Goal: Information Seeking & Learning: Learn about a topic

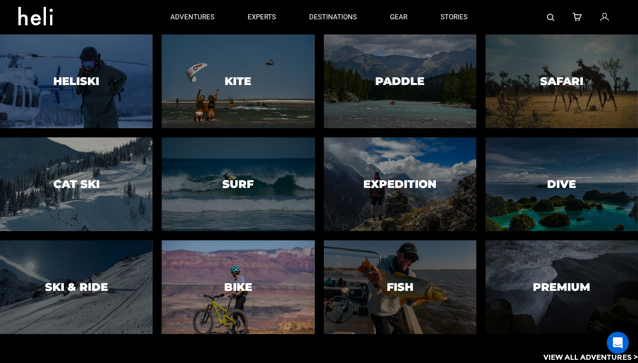
click at [266, 279] on div at bounding box center [238, 287] width 156 height 96
click at [254, 282] on div at bounding box center [238, 287] width 156 height 96
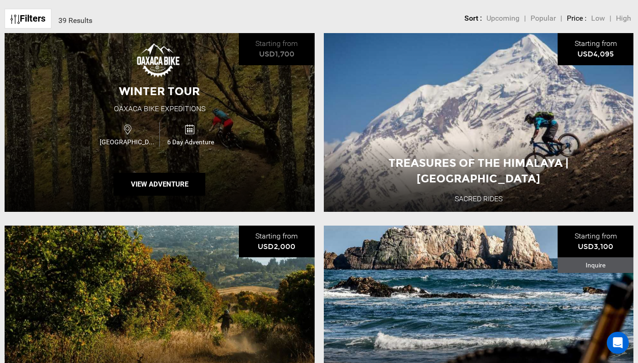
scroll to position [360, 0]
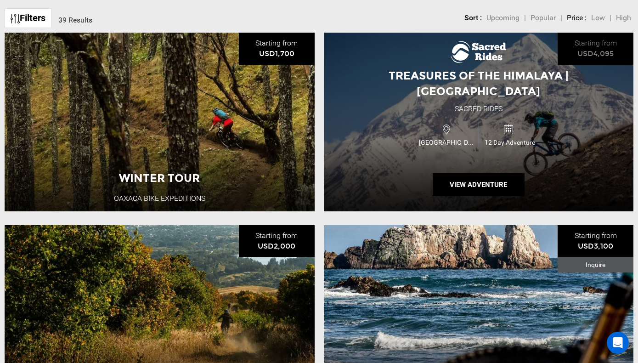
click at [402, 158] on div "Treasures of the Himalaya | [GEOGRAPHIC_DATA] Sacred Rides [GEOGRAPHIC_DATA] 12…" at bounding box center [479, 122] width 310 height 179
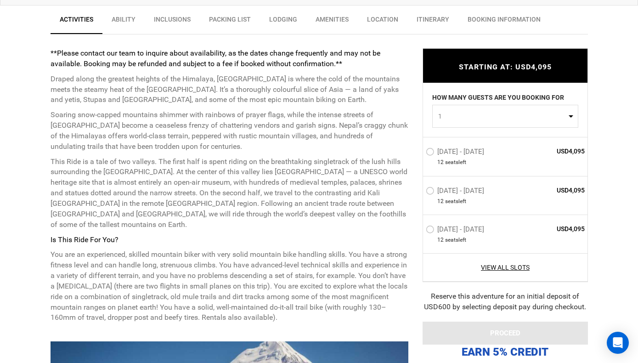
scroll to position [354, 0]
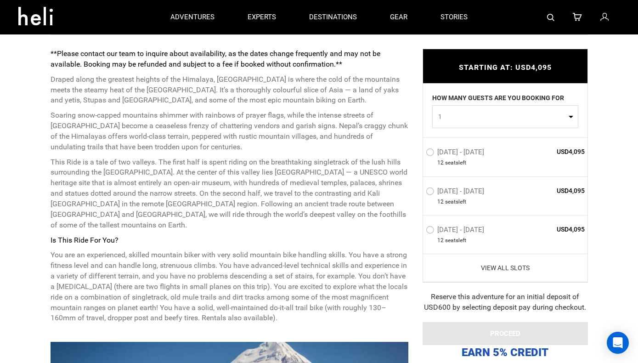
click at [500, 267] on link "View All Slots" at bounding box center [505, 267] width 159 height 9
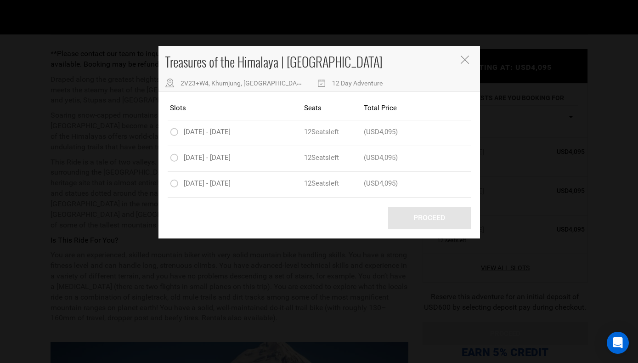
click at [467, 60] on icon "Close" at bounding box center [465, 60] width 8 height 8
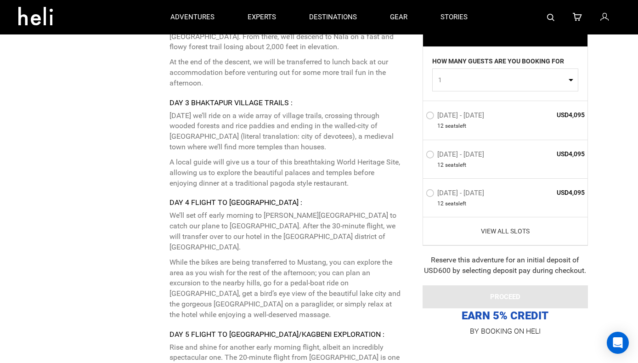
scroll to position [1944, 0]
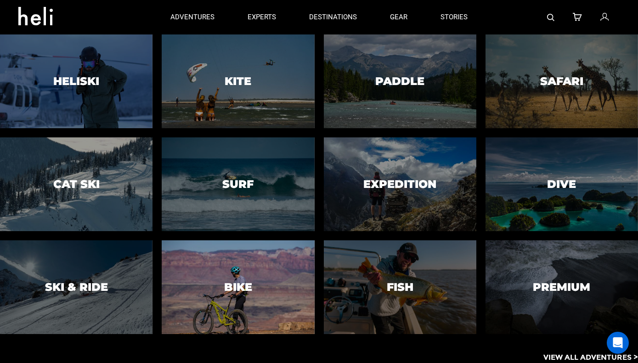
click at [260, 284] on div at bounding box center [238, 287] width 156 height 96
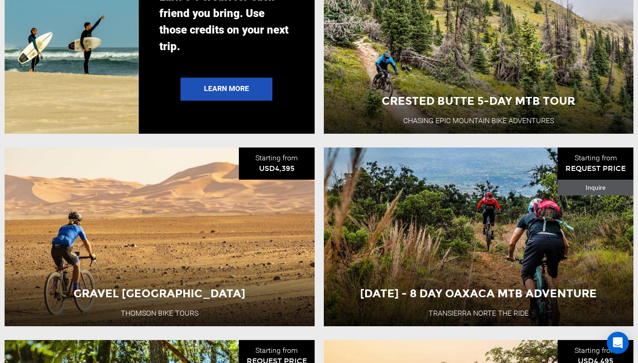
scroll to position [1804, 0]
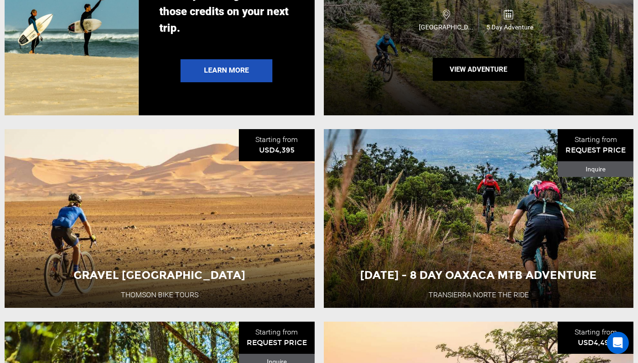
click at [488, 44] on div "Crested Butte 5-Day MTB Tour Chasing Epic Mountain Bike Adventures USA 5 Day Ad…" at bounding box center [479, 26] width 310 height 179
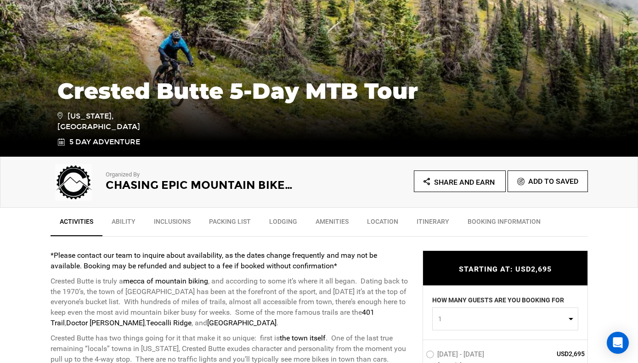
scroll to position [153, 0]
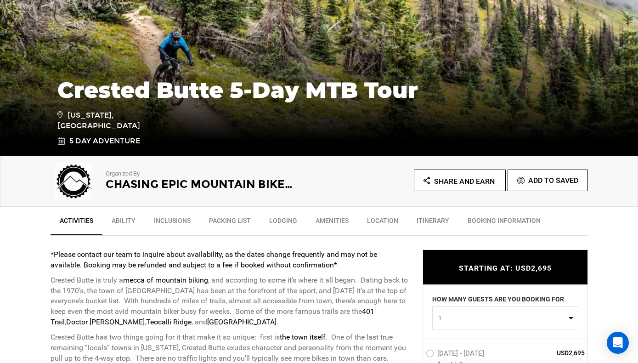
click at [441, 217] on link "Itinerary" at bounding box center [433, 222] width 51 height 23
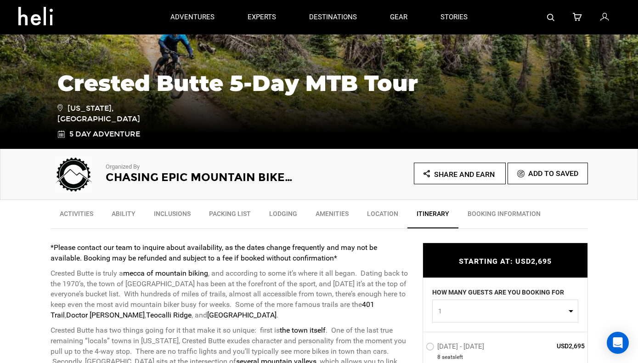
scroll to position [139, 0]
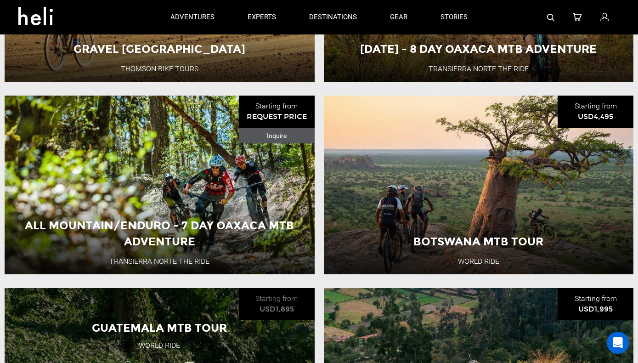
scroll to position [1979, 0]
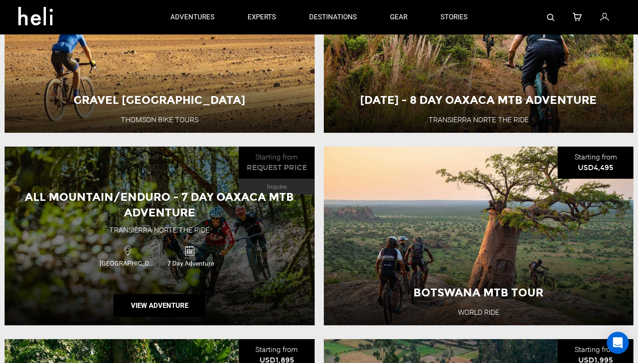
click at [121, 221] on div "All Mountain/Enduro - 7 Day Oaxaca MTB Adventure Transierra Norte THE RIDE Mexi…" at bounding box center [160, 236] width 310 height 179
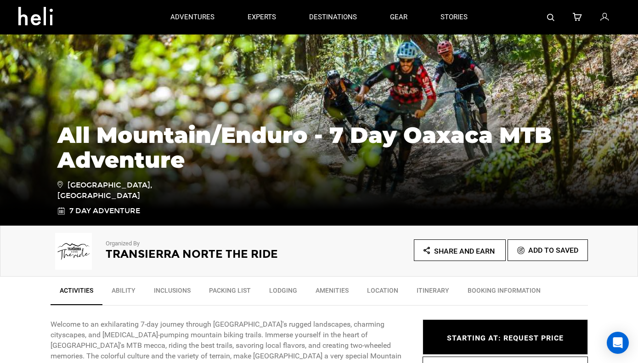
scroll to position [54, 0]
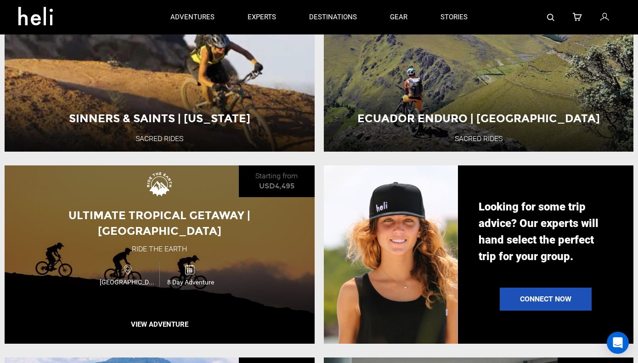
scroll to position [802, 0]
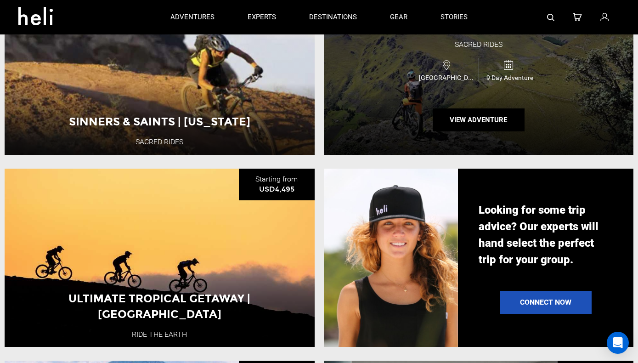
click at [413, 113] on div "Ecuador Enduro | [GEOGRAPHIC_DATA] Sacred Rides [GEOGRAPHIC_DATA] 9 Day Adventu…" at bounding box center [479, 65] width 310 height 179
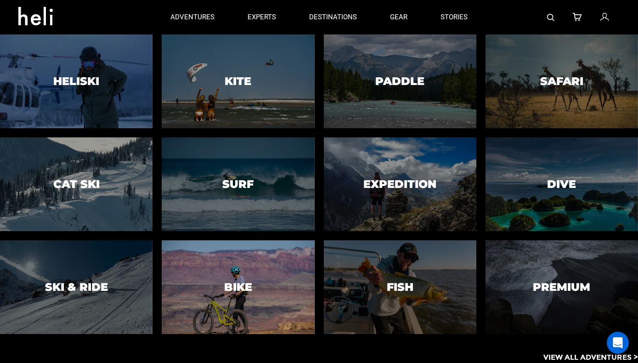
click at [251, 289] on h3 "Bike" at bounding box center [238, 287] width 28 height 12
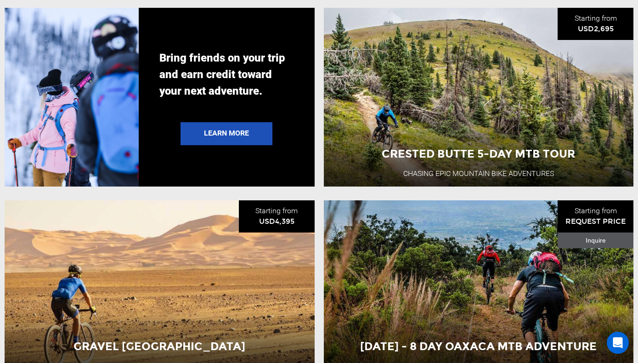
scroll to position [1735, 0]
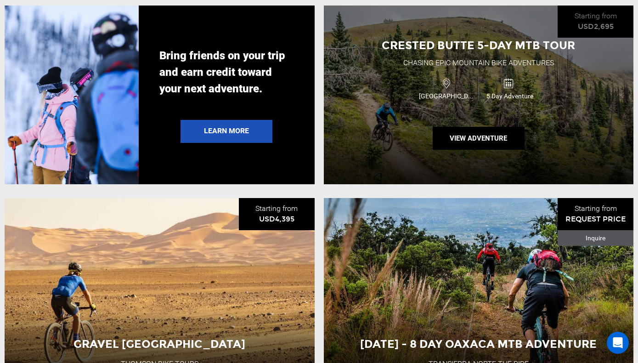
click at [436, 91] on span "[GEOGRAPHIC_DATA]" at bounding box center [448, 95] width 62 height 9
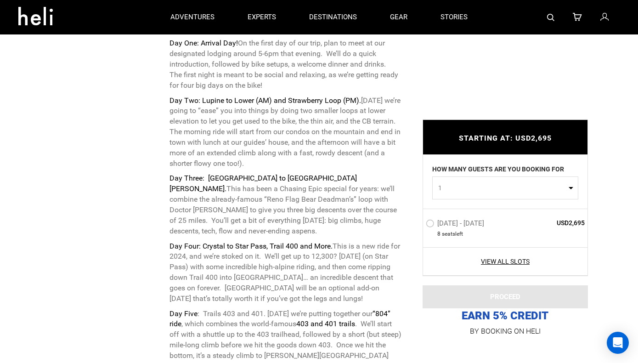
scroll to position [1880, 0]
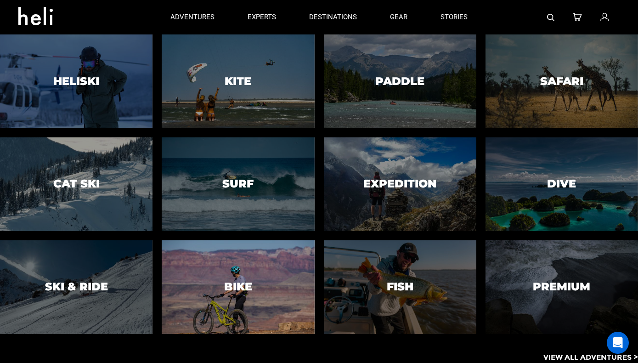
click at [277, 257] on div at bounding box center [238, 287] width 156 height 96
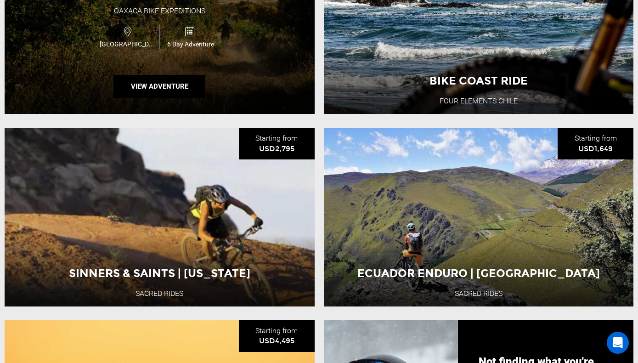
scroll to position [651, 0]
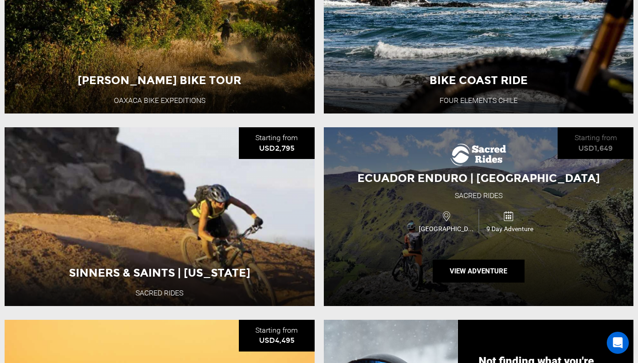
click at [443, 247] on div "Ecuador Enduro | [GEOGRAPHIC_DATA] Sacred Rides [GEOGRAPHIC_DATA] 9 Day Adventu…" at bounding box center [479, 216] width 310 height 179
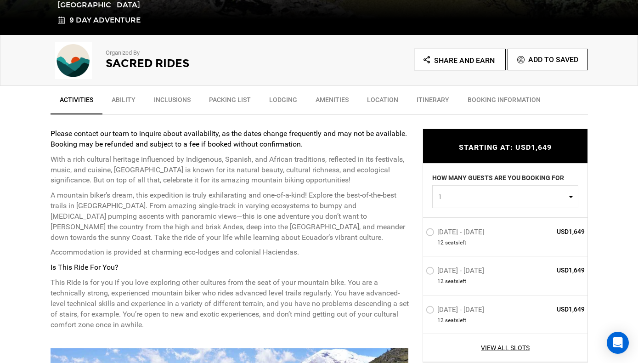
scroll to position [276, 0]
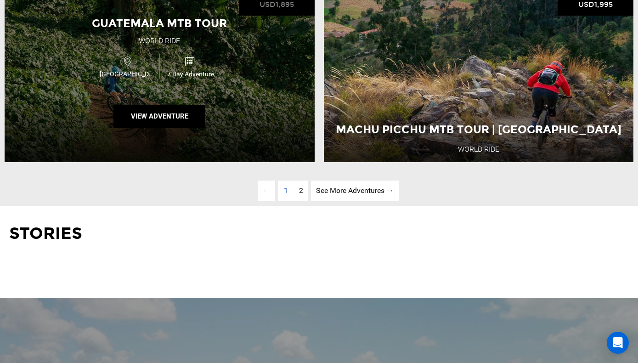
scroll to position [2335, 0]
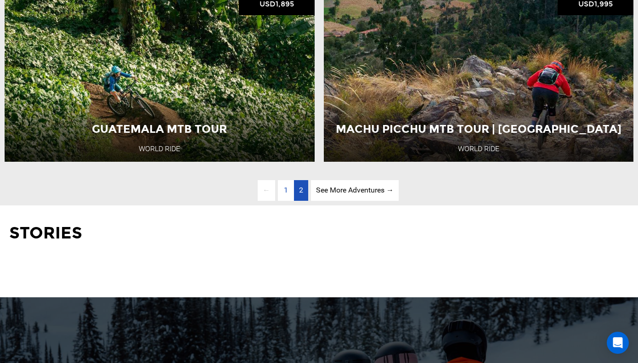
click at [302, 192] on span "2" at bounding box center [301, 190] width 4 height 9
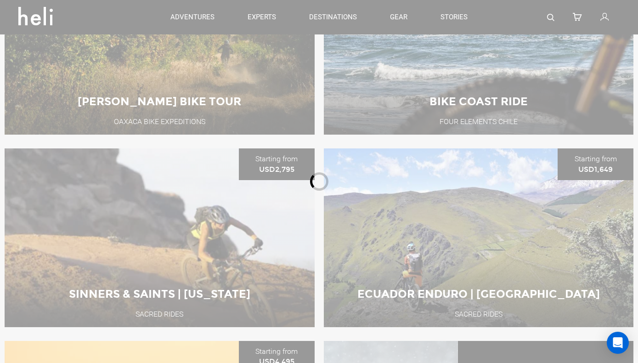
scroll to position [349, 0]
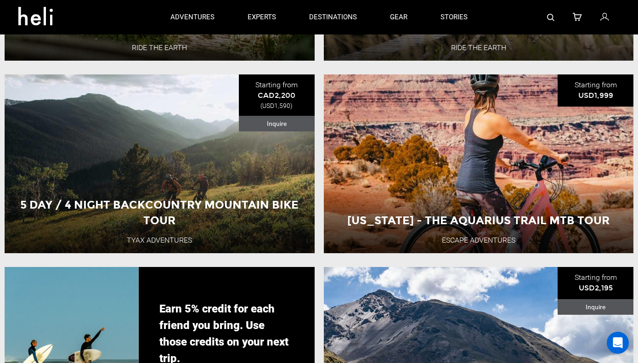
scroll to position [1437, 0]
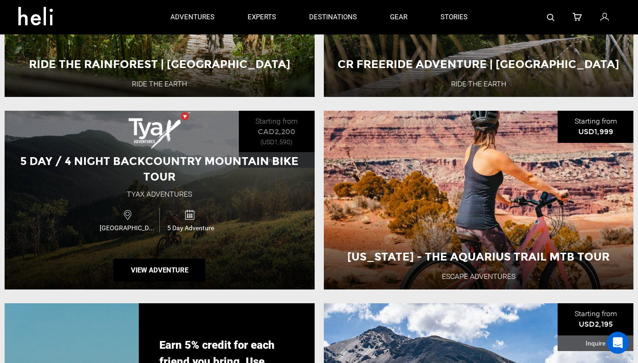
click at [199, 186] on div "5 Day / 4 Night Backcountry Mountain Bike Tour Tyax Adventures Canada 5 Day Adv…" at bounding box center [160, 200] width 310 height 179
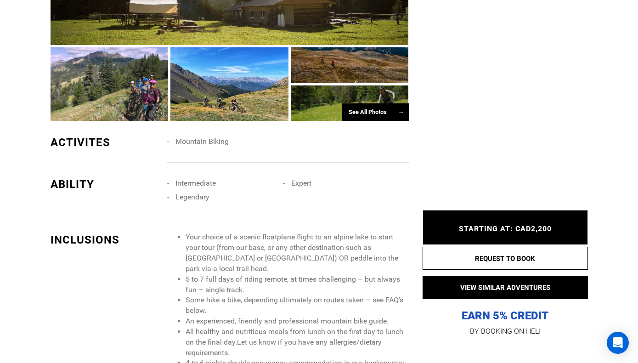
scroll to position [591, 0]
